Goal: Task Accomplishment & Management: Use online tool/utility

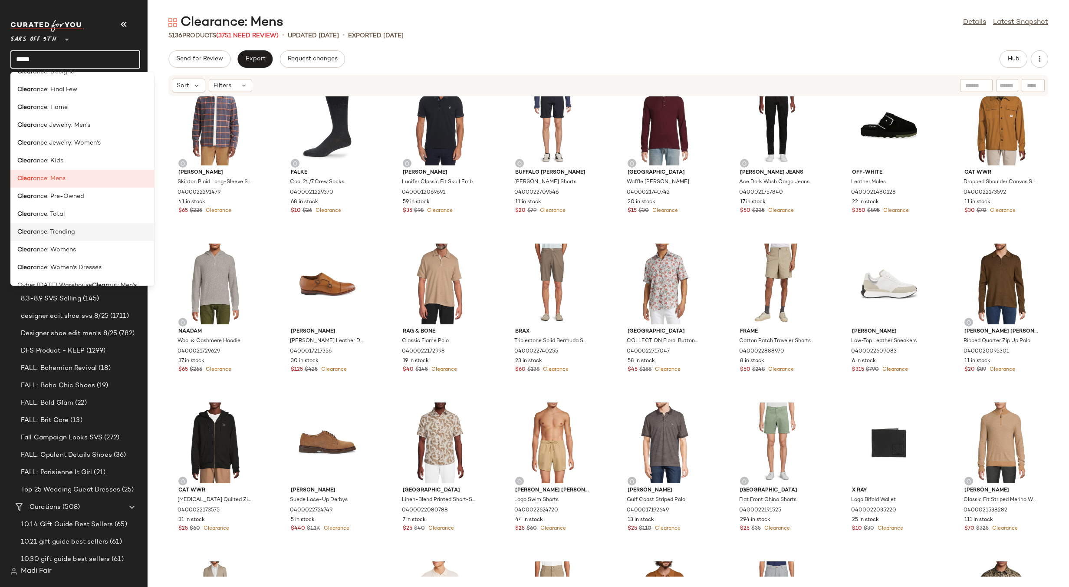
scroll to position [87, 0]
type input "*****"
click at [84, 214] on div "Clear ance: Total" at bounding box center [82, 211] width 130 height 9
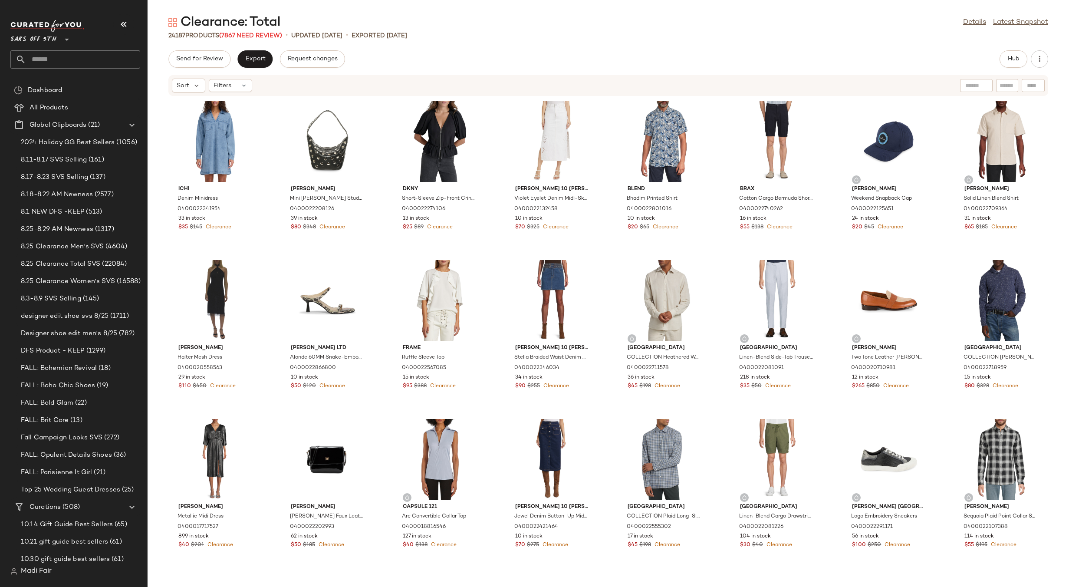
click at [491, 44] on div "Clearance: Total Details Latest Snapshot 24187 Products (7867 Need Review) • up…" at bounding box center [609, 300] width 922 height 573
click at [244, 59] on button "Export" at bounding box center [254, 58] width 35 height 17
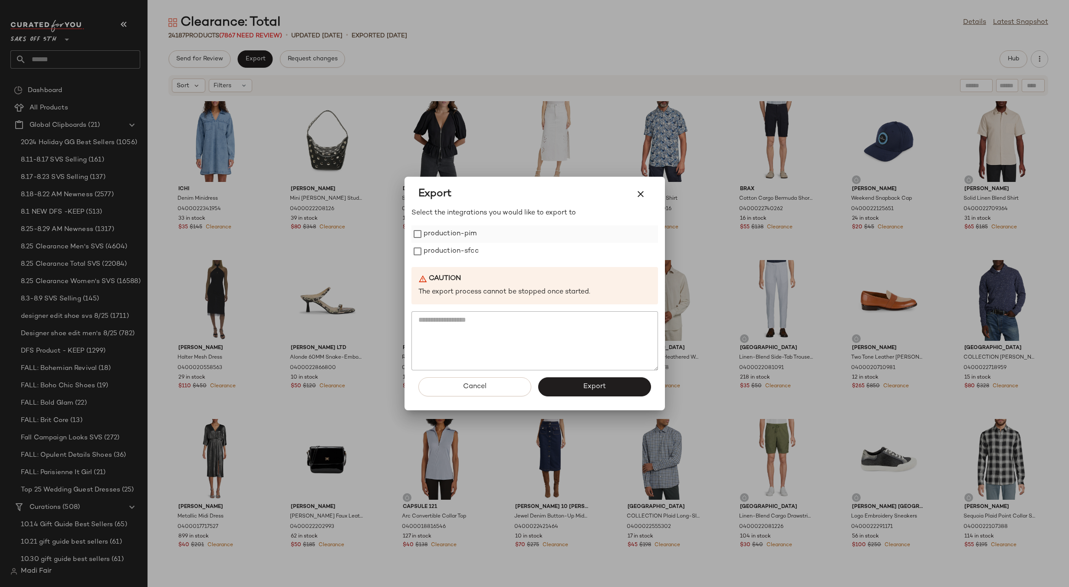
click at [464, 237] on label "production-pim" at bounding box center [450, 233] width 53 height 17
click at [459, 254] on label "production-sfcc" at bounding box center [451, 251] width 55 height 17
click at [570, 387] on button "Export" at bounding box center [594, 386] width 113 height 19
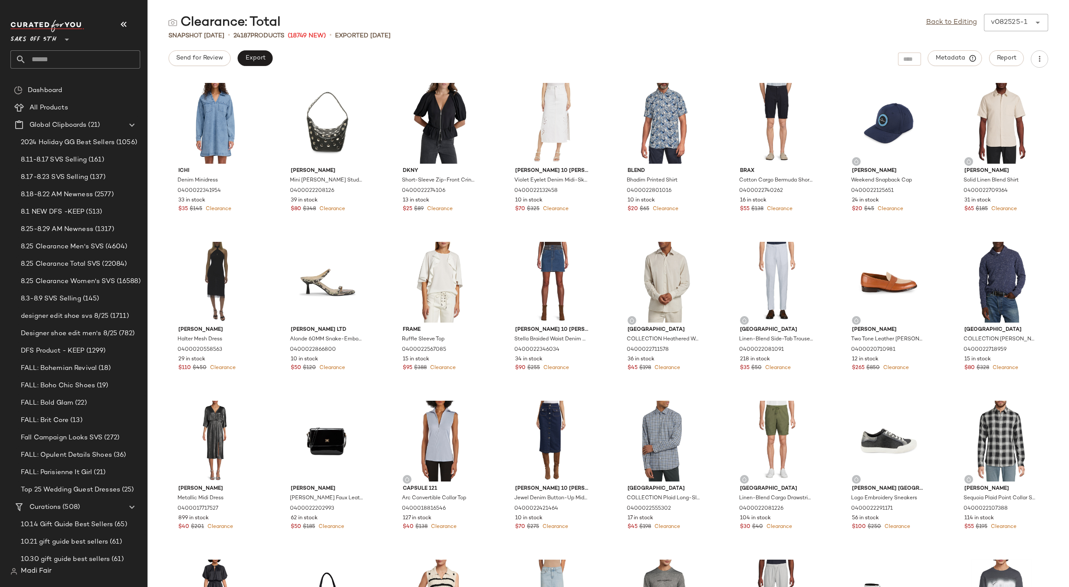
click at [464, 23] on div "Clearance: Total Back to Editing v082525-1 ******" at bounding box center [609, 22] width 922 height 17
click at [946, 19] on link "Back to Editing" at bounding box center [951, 22] width 51 height 10
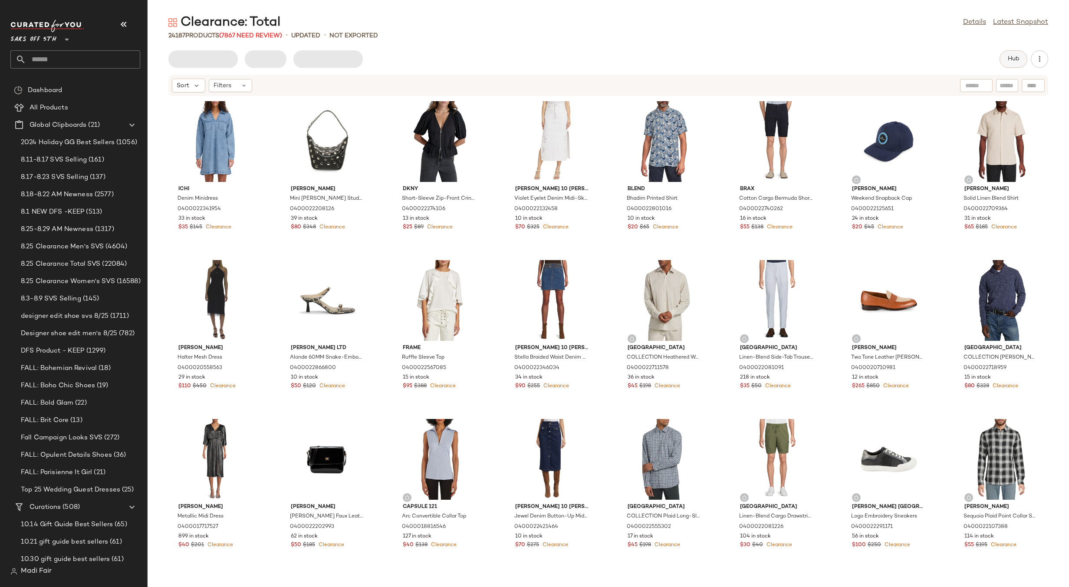
click at [1021, 56] on button "Hub" at bounding box center [1014, 58] width 28 height 17
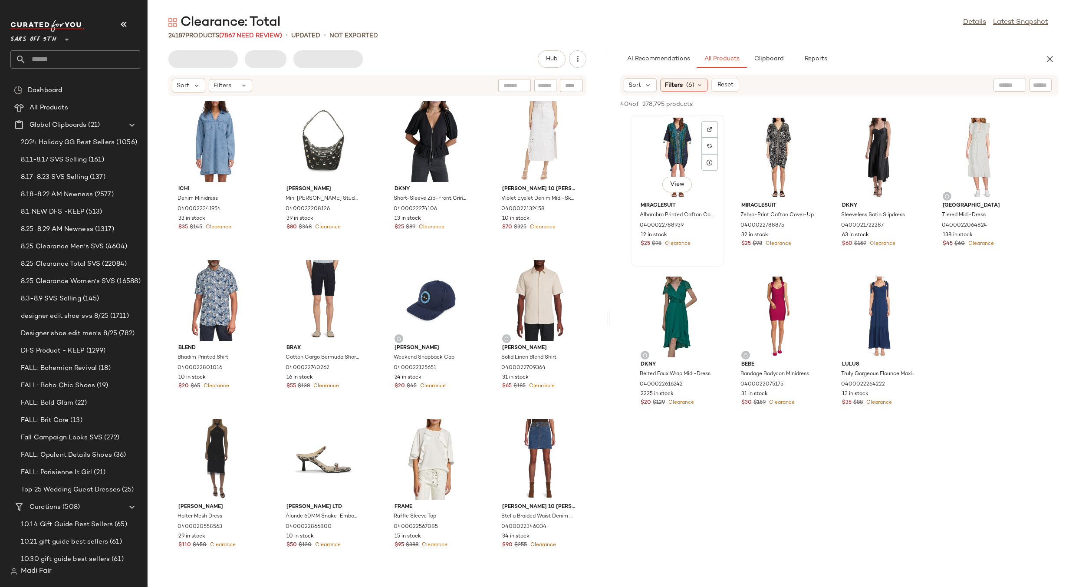
click at [685, 169] on div "View" at bounding box center [678, 158] width 88 height 81
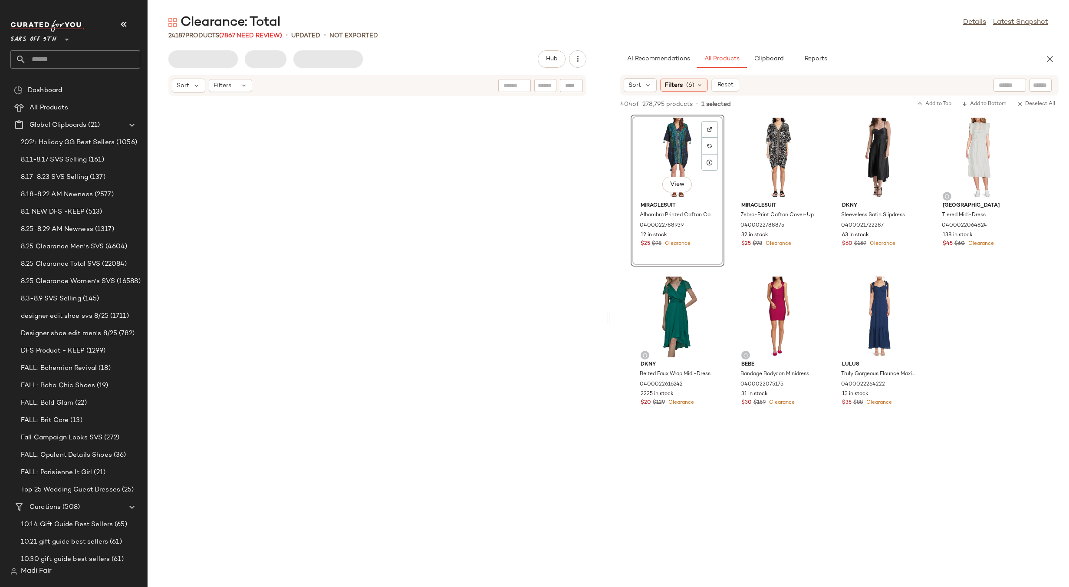
scroll to position [960287, 0]
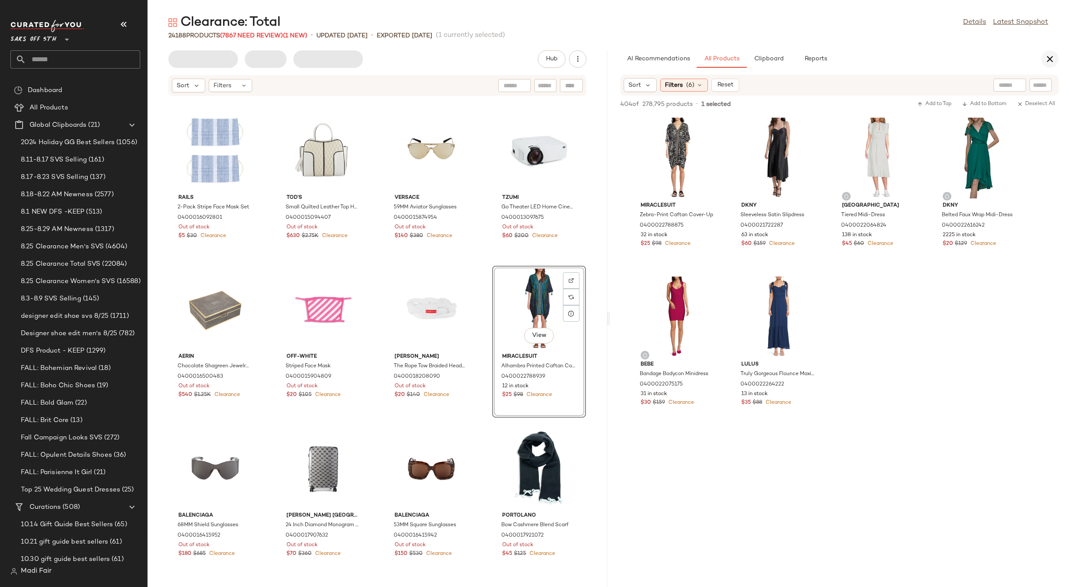
click at [1047, 61] on icon "button" at bounding box center [1050, 59] width 10 height 10
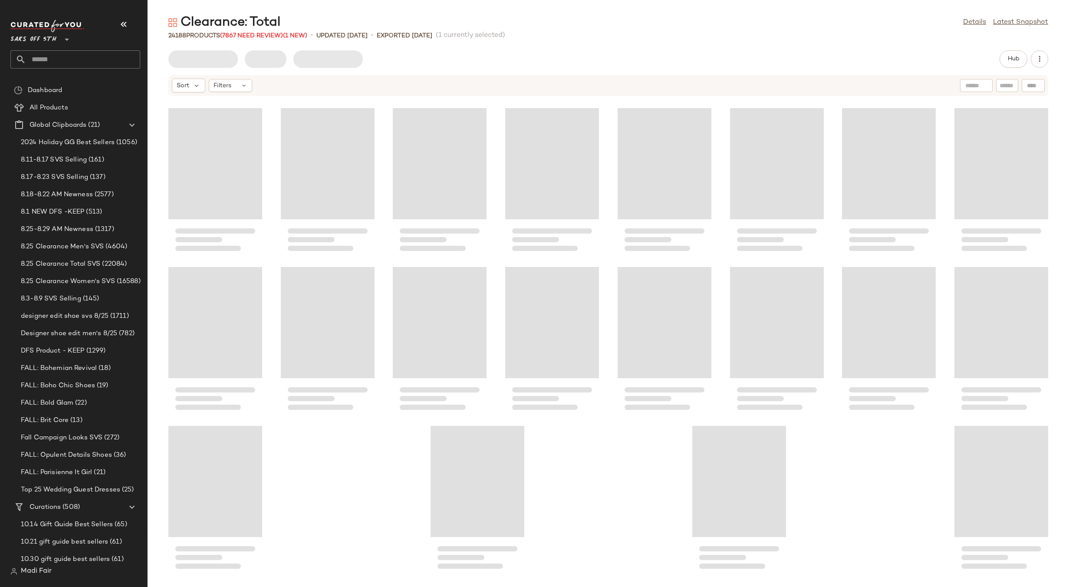
scroll to position [479984, 0]
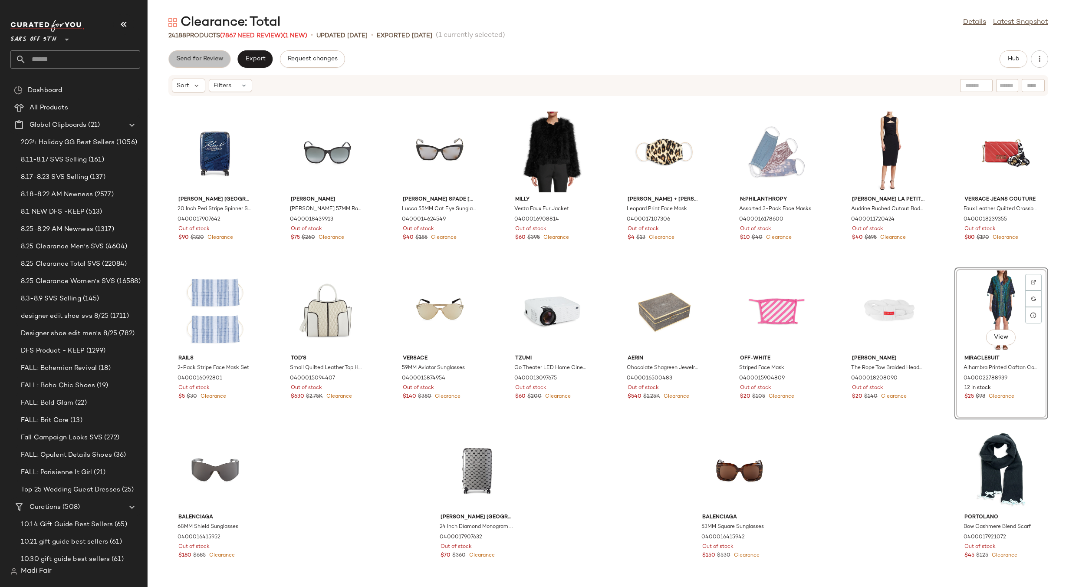
click at [211, 63] on button "Send for Review" at bounding box center [199, 58] width 62 height 17
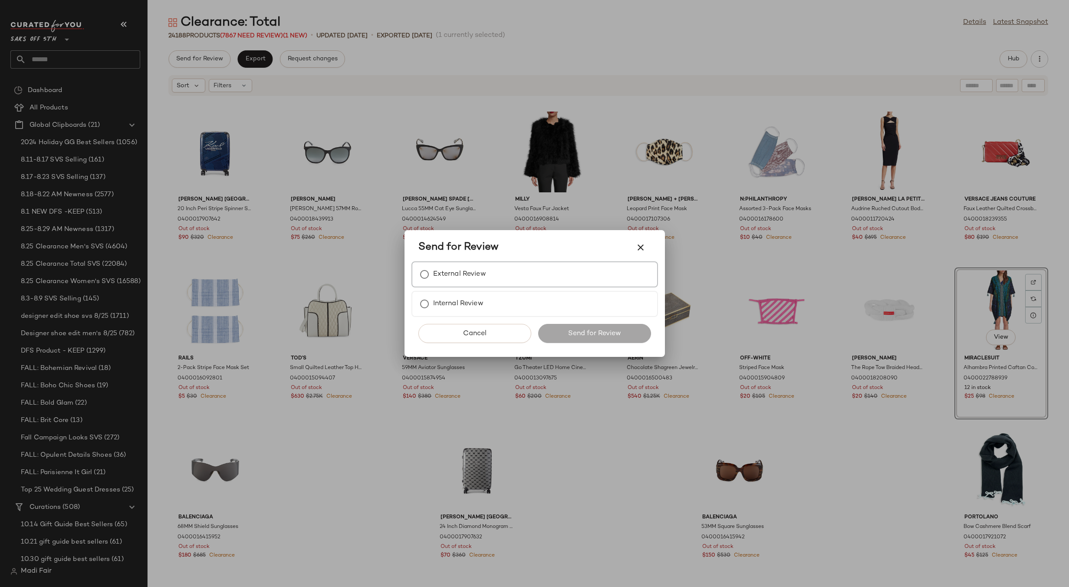
click at [434, 275] on label "External Review" at bounding box center [459, 274] width 53 height 17
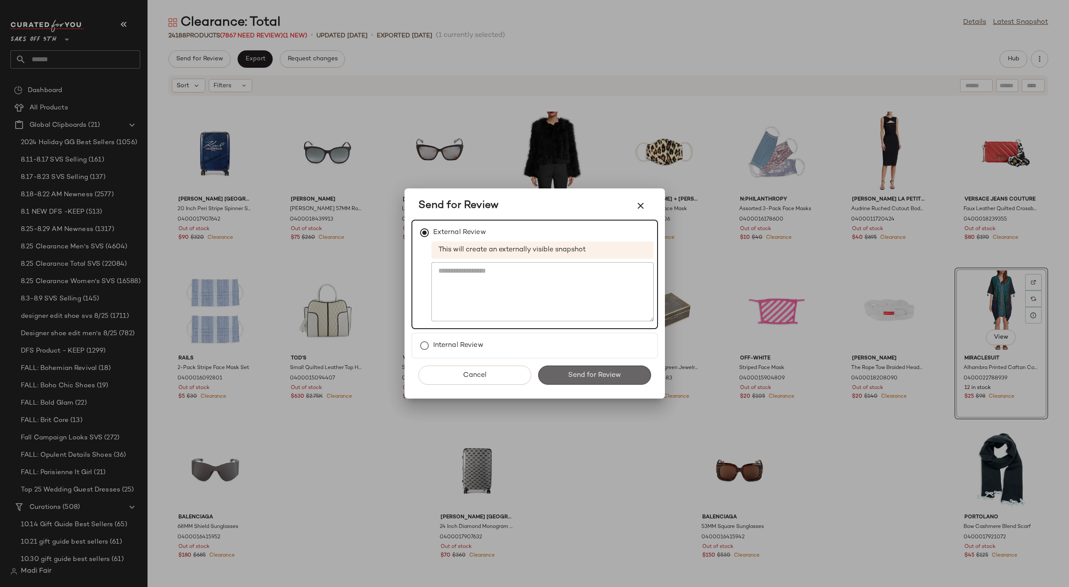
click at [583, 372] on span "Send for Review" at bounding box center [594, 375] width 53 height 8
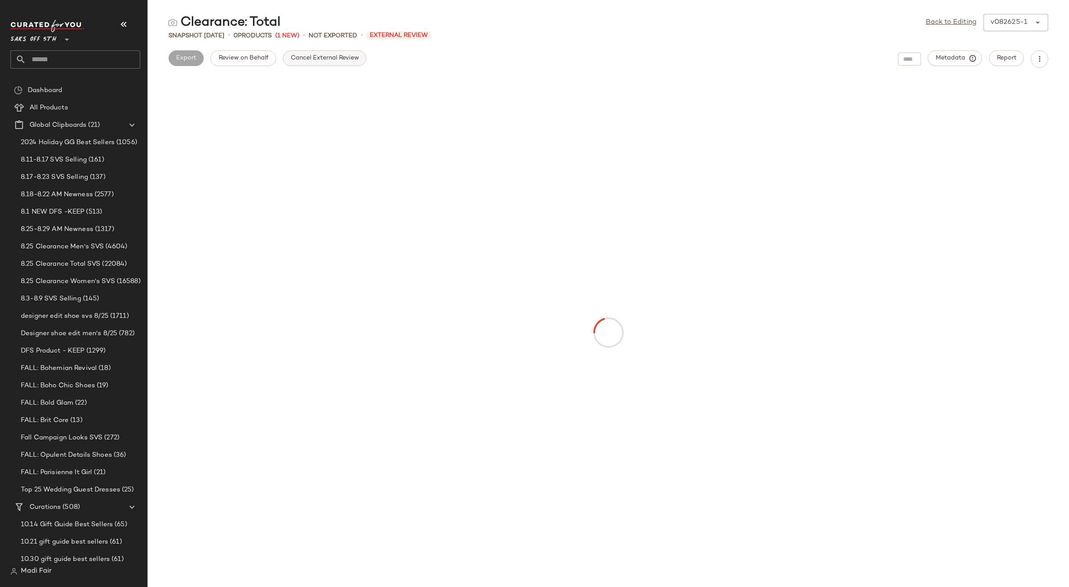
click at [316, 62] on span "Cancel External Review" at bounding box center [324, 58] width 69 height 7
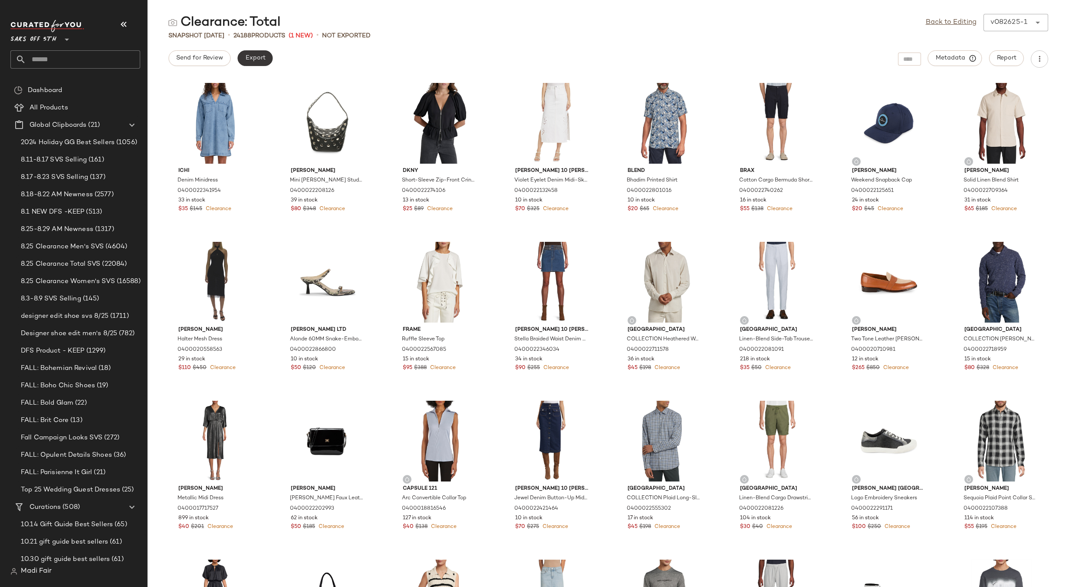
click at [254, 57] on span "Export" at bounding box center [255, 58] width 20 height 7
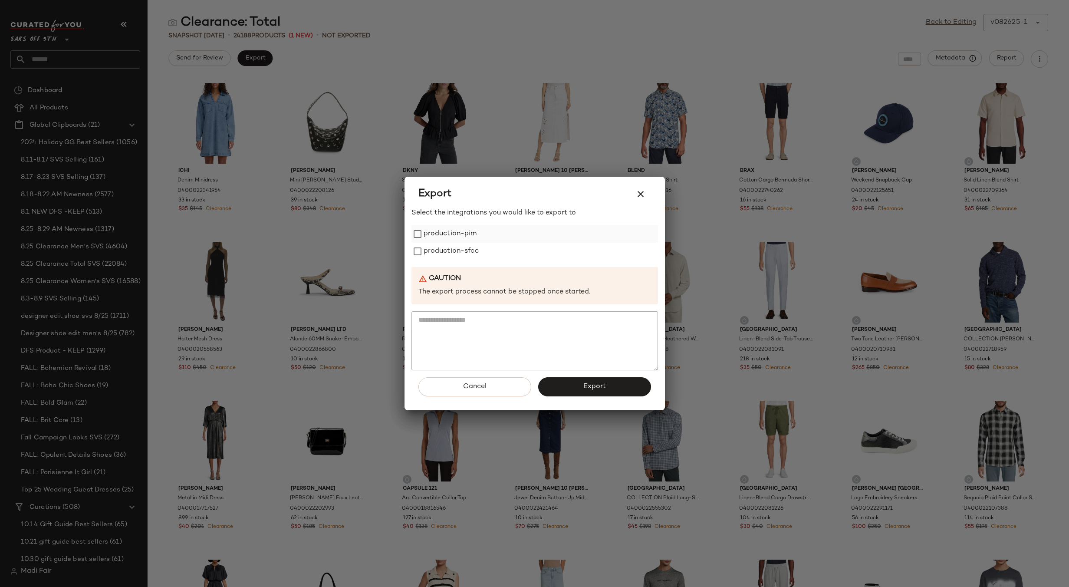
click at [451, 236] on label "production-pim" at bounding box center [450, 233] width 53 height 17
click at [457, 251] on label "production-sfcc" at bounding box center [451, 251] width 55 height 17
click at [566, 395] on button "Export" at bounding box center [594, 386] width 113 height 19
click at [583, 383] on span "Export" at bounding box center [594, 386] width 23 height 8
click at [572, 191] on div "Export" at bounding box center [534, 194] width 233 height 21
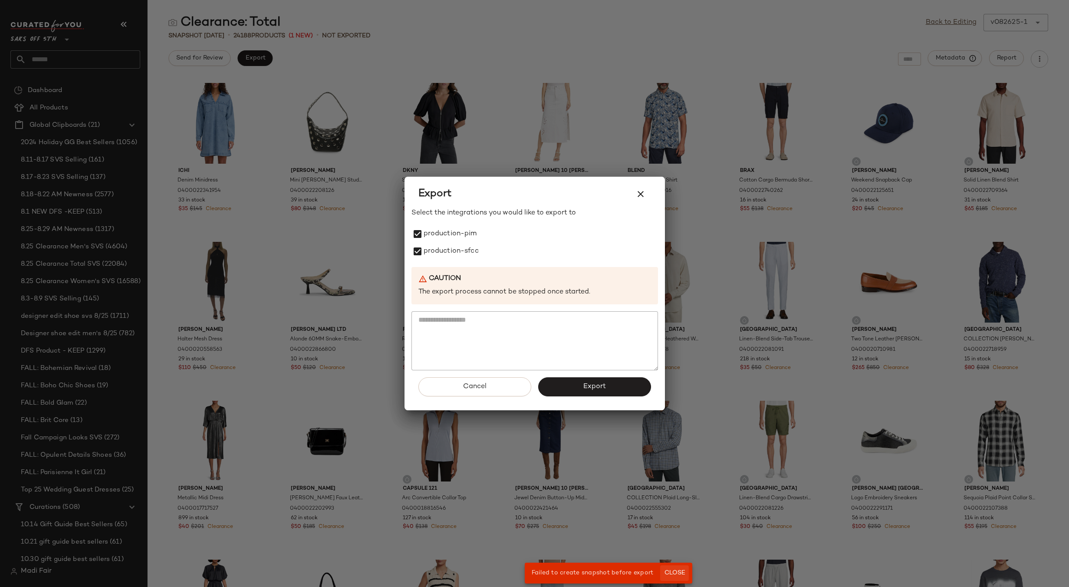
click at [676, 572] on span "Close" at bounding box center [674, 573] width 21 height 7
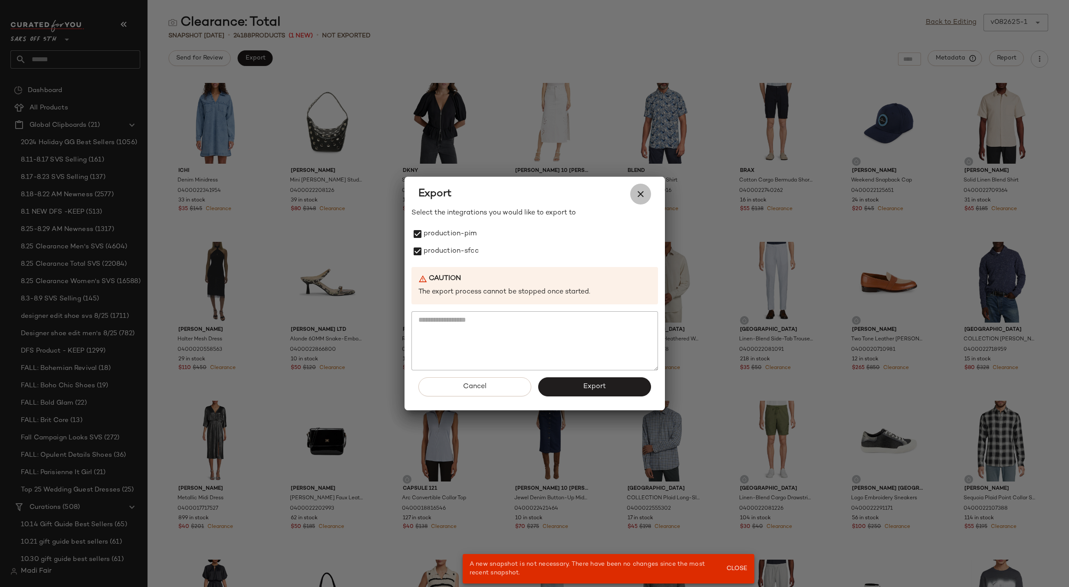
click at [640, 196] on icon "button" at bounding box center [641, 194] width 10 height 10
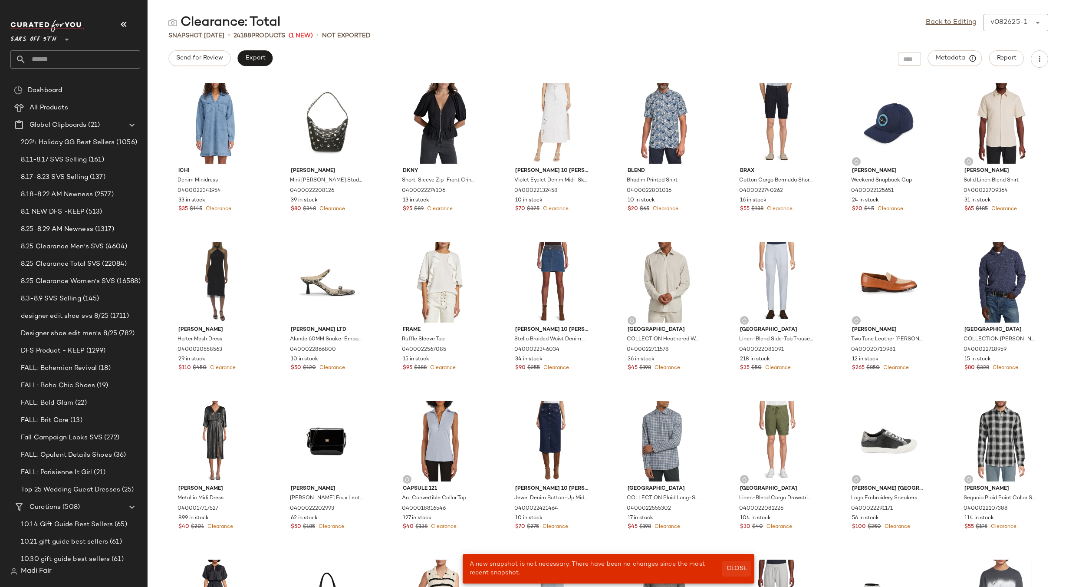
click at [729, 565] on span "Close" at bounding box center [736, 568] width 21 height 7
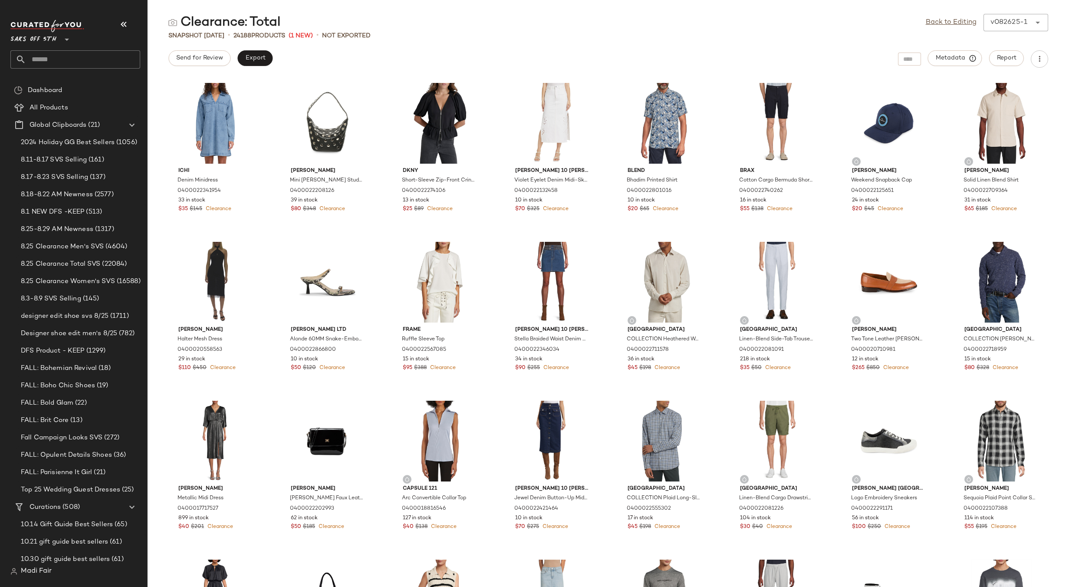
drag, startPoint x: 483, startPoint y: 28, endPoint x: 329, endPoint y: 1, distance: 156.1
click at [482, 28] on div "Clearance: Total Back to Editing v082625-1 ******" at bounding box center [609, 22] width 922 height 17
drag, startPoint x: 306, startPoint y: 54, endPoint x: 529, endPoint y: 46, distance: 223.7
click at [306, 54] on div "Send for Review Export Metadata Report" at bounding box center [609, 58] width 922 height 17
click at [974, 24] on link "Back to Editing" at bounding box center [951, 22] width 51 height 10
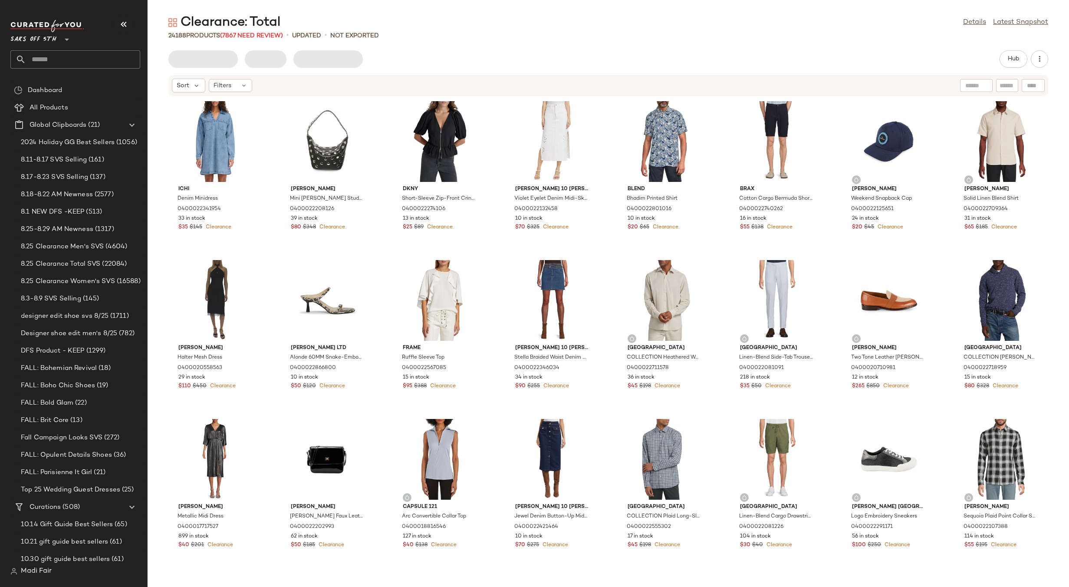
click at [426, 36] on div "24188 Products (7867 Need Review) • updated • Not Exported" at bounding box center [609, 35] width 922 height 9
click at [396, 66] on div "Send for Review Export Request changes Hub" at bounding box center [608, 58] width 880 height 17
click at [259, 59] on span "Export" at bounding box center [255, 59] width 20 height 7
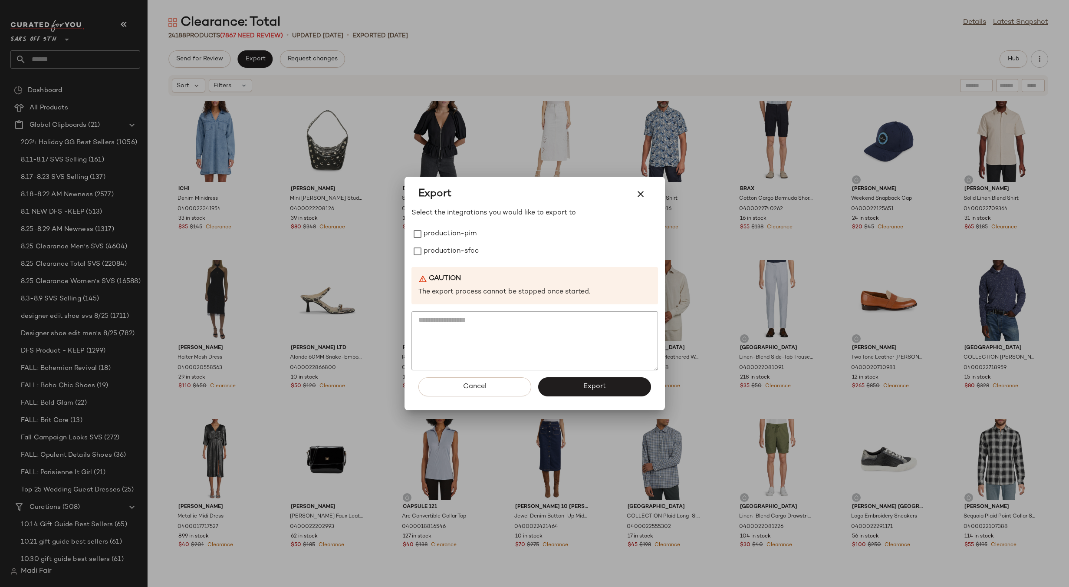
click at [458, 224] on div "Select the integrations you would like to export to production-pim production-s…" at bounding box center [535, 289] width 247 height 162
click at [455, 234] on label "production-pim" at bounding box center [450, 233] width 53 height 17
click at [454, 257] on label "production-sfcc" at bounding box center [451, 251] width 55 height 17
click at [590, 389] on span "Export" at bounding box center [594, 386] width 23 height 8
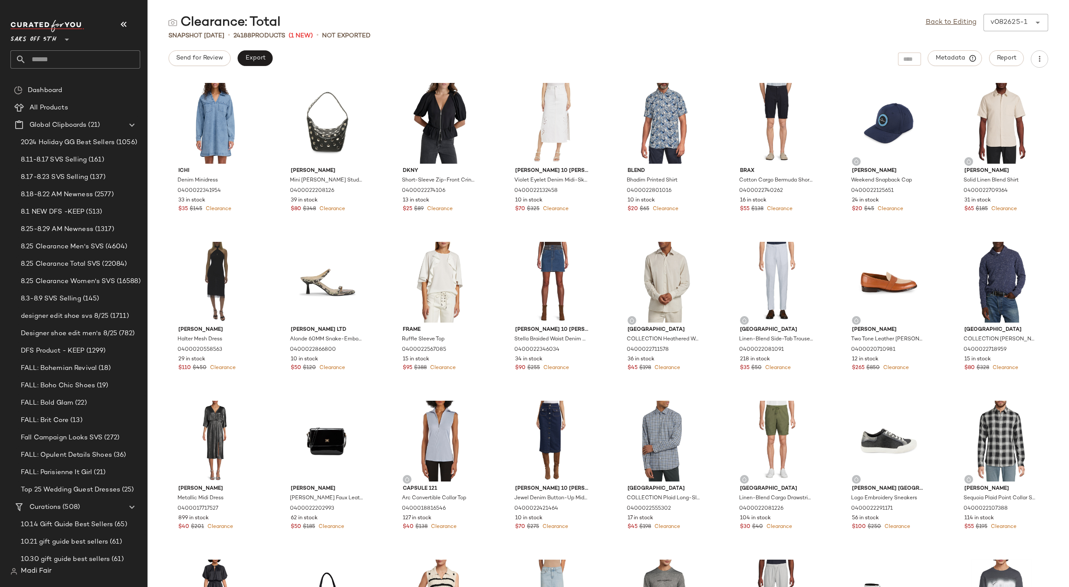
drag, startPoint x: 932, startPoint y: 25, endPoint x: 922, endPoint y: 25, distance: 10.4
click at [932, 25] on link "Back to Editing" at bounding box center [951, 22] width 51 height 10
